Goal: Navigation & Orientation: Find specific page/section

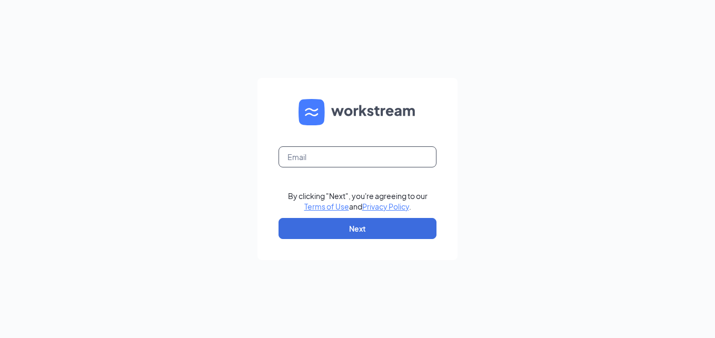
click at [318, 156] on input "text" at bounding box center [357, 156] width 158 height 21
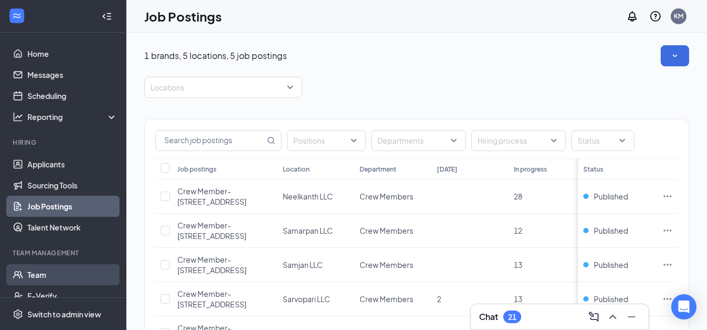
click at [40, 275] on link "Team" at bounding box center [72, 274] width 90 height 21
